Goal: Check status

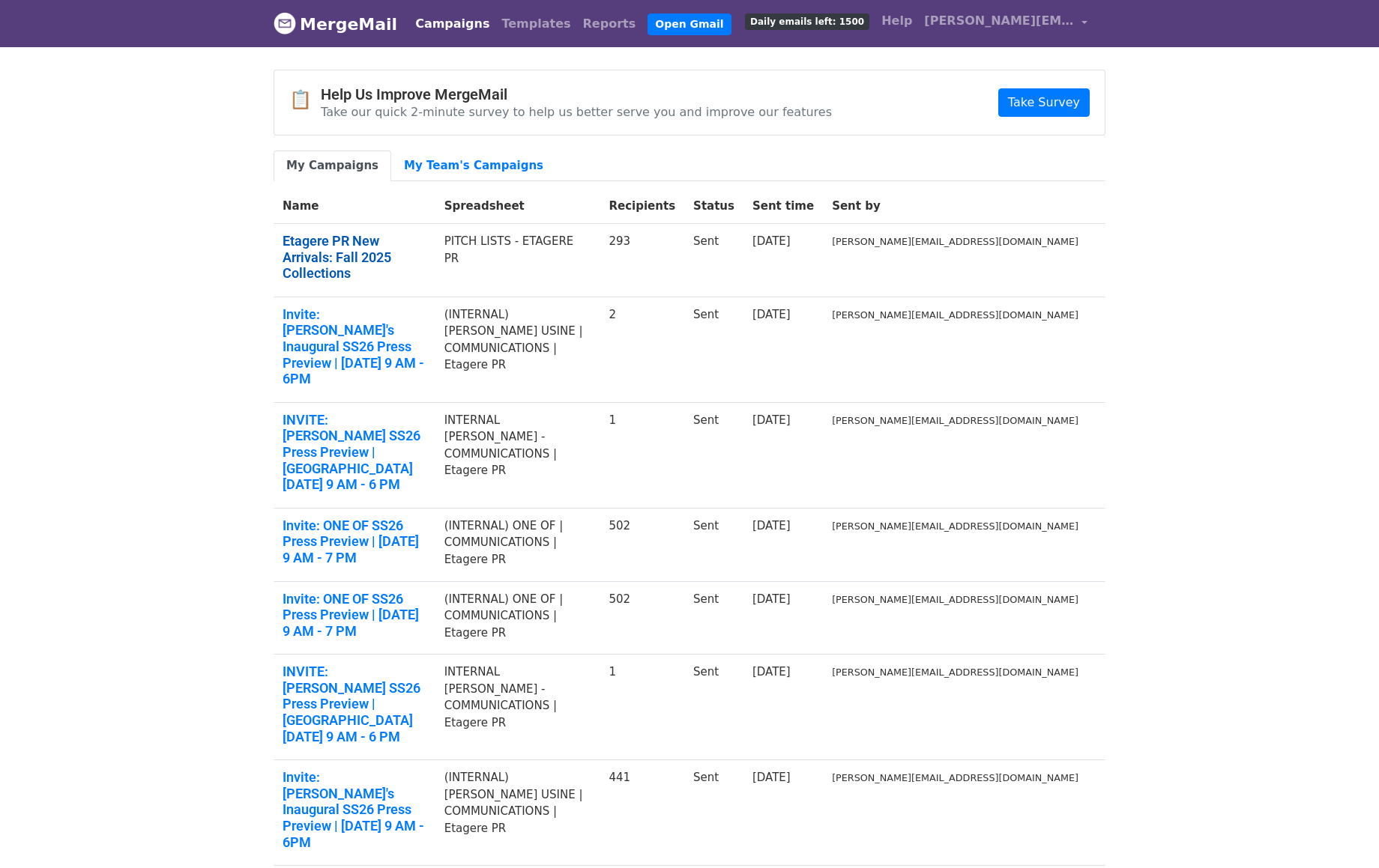
click at [377, 239] on link "Etagere PR New Arrivals: Fall 2025 Collections" at bounding box center [354, 257] width 144 height 48
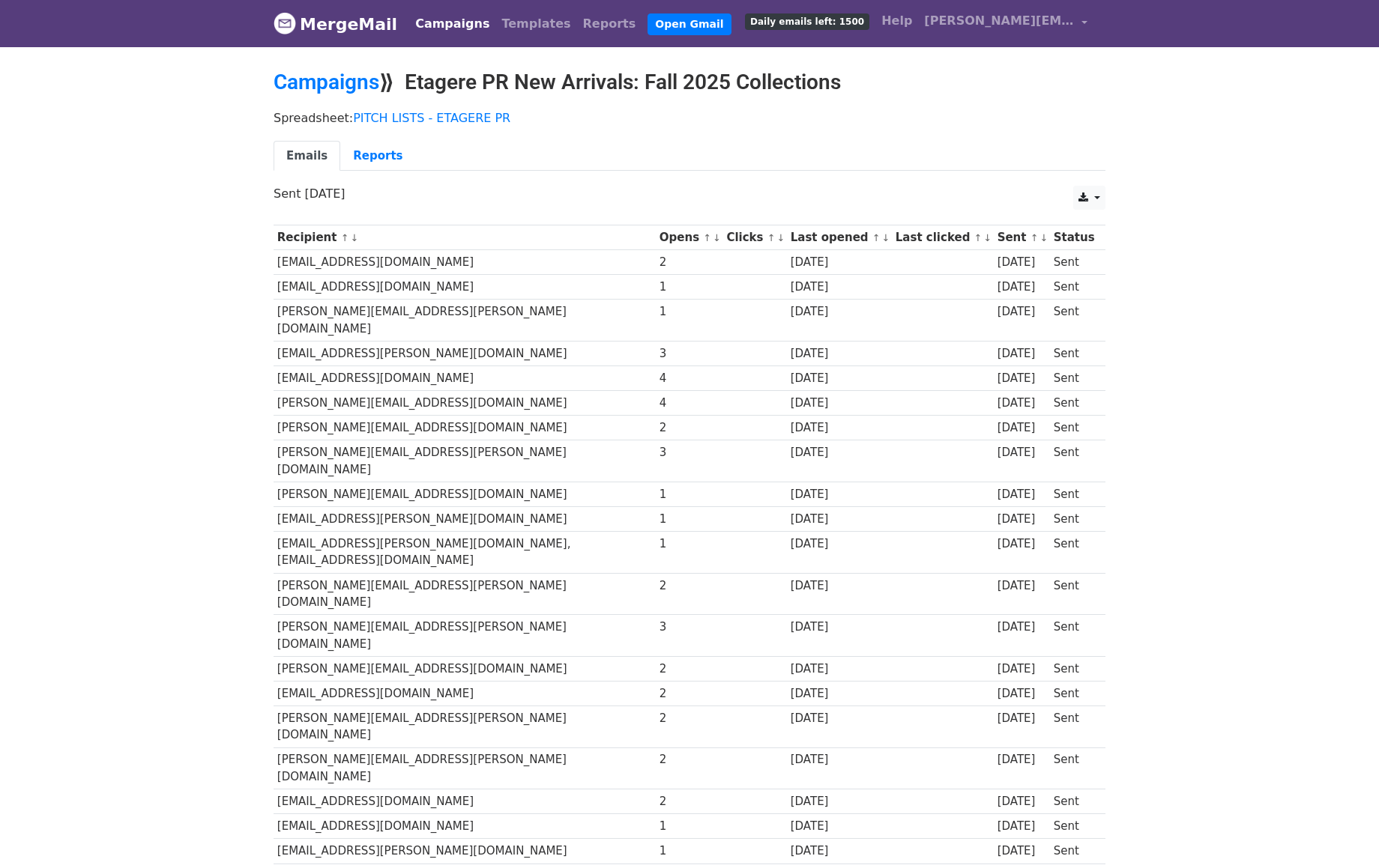
click at [723, 239] on th "Clicks ↑ ↓" at bounding box center [754, 238] width 64 height 25
click at [376, 167] on link "Reports" at bounding box center [378, 156] width 75 height 30
click at [354, 155] on link "Reports" at bounding box center [378, 156] width 75 height 30
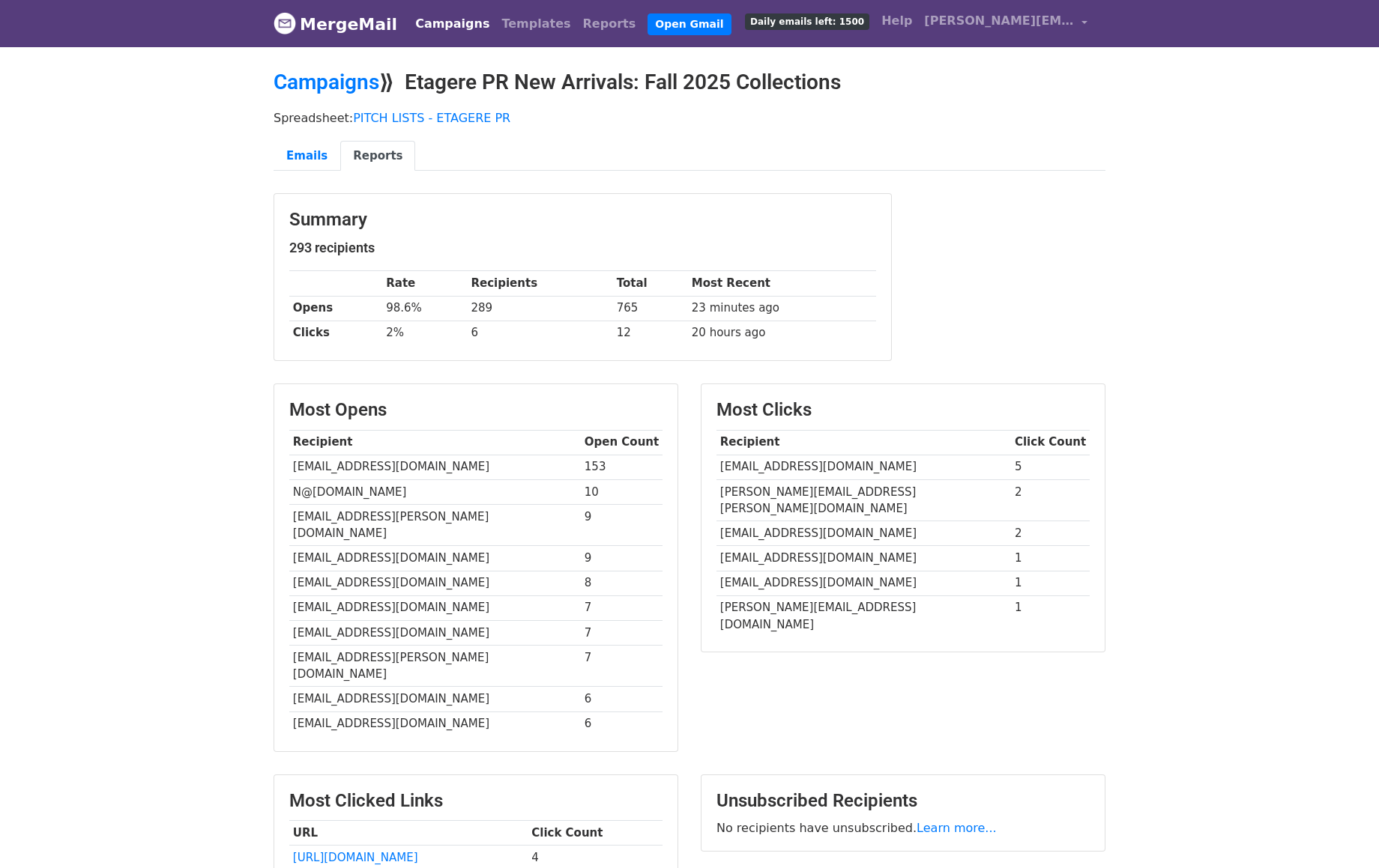
drag, startPoint x: 992, startPoint y: 189, endPoint x: 940, endPoint y: 199, distance: 53.0
click at [940, 199] on main "Campaigns ⟫ Etagere PR New Arrivals: Fall 2025 Collections Spreadsheet: PITCH L…" at bounding box center [690, 534] width 854 height 931
